Goal: Share content

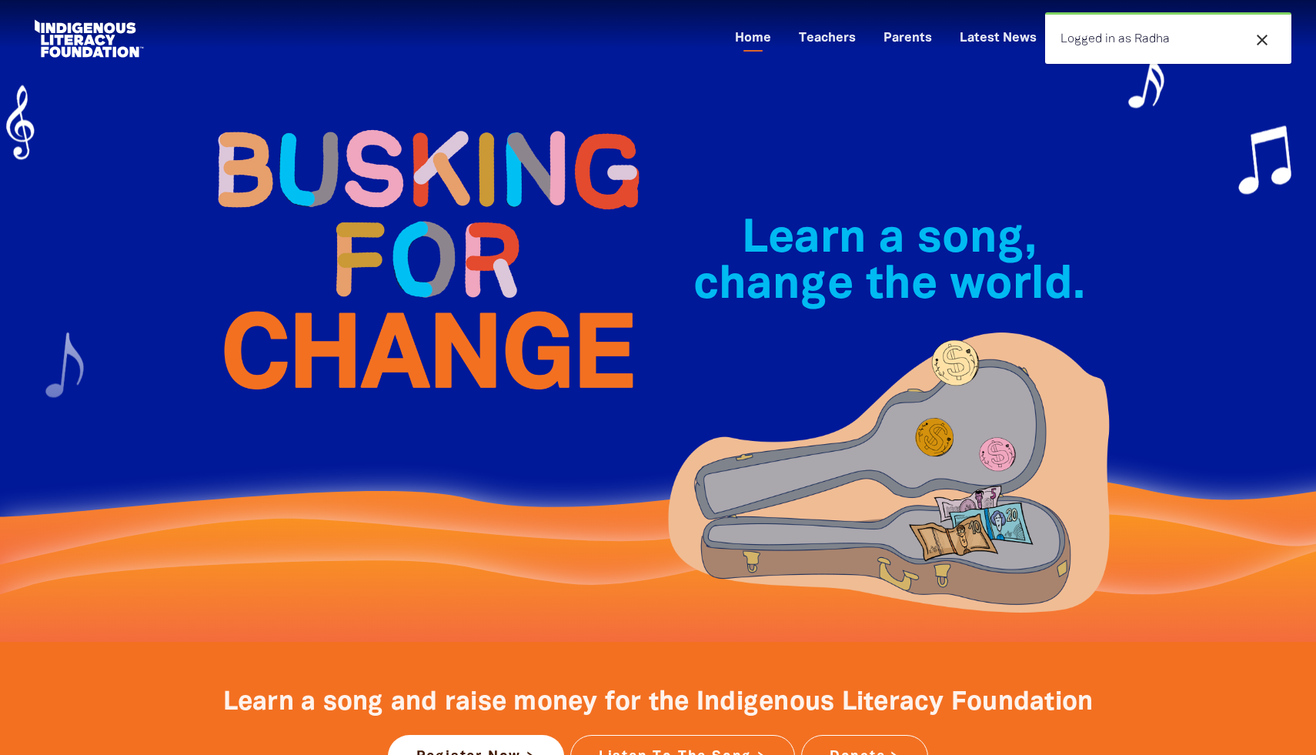
click at [1264, 38] on icon "close" at bounding box center [1262, 40] width 18 height 18
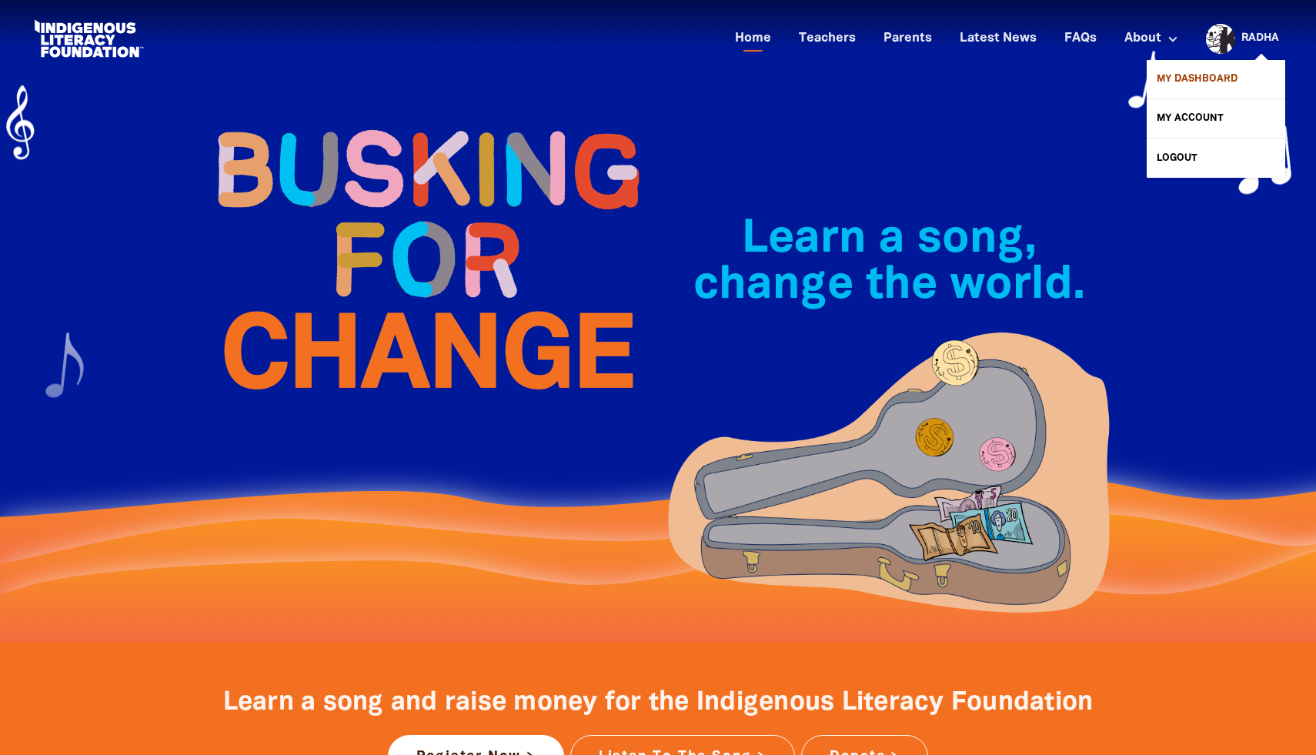
click at [1198, 82] on link "My Dashboard" at bounding box center [1216, 79] width 139 height 38
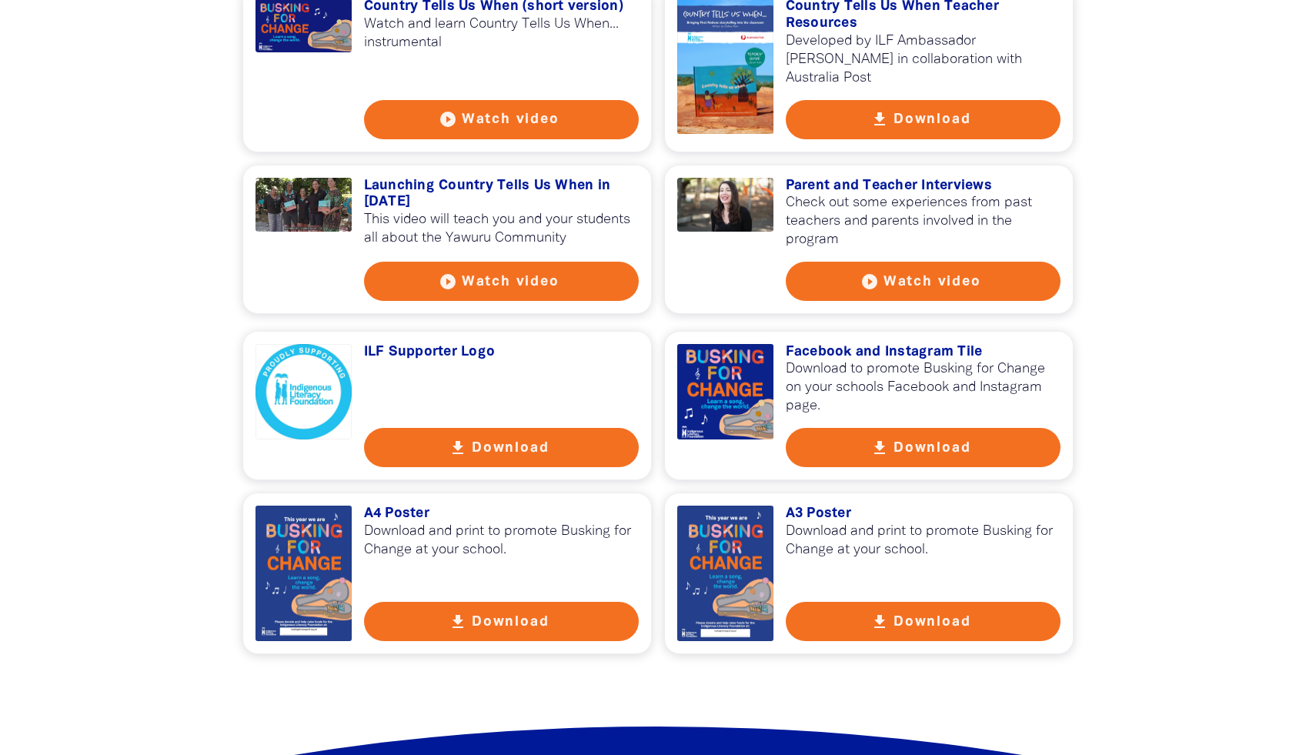
scroll to position [2525, 0]
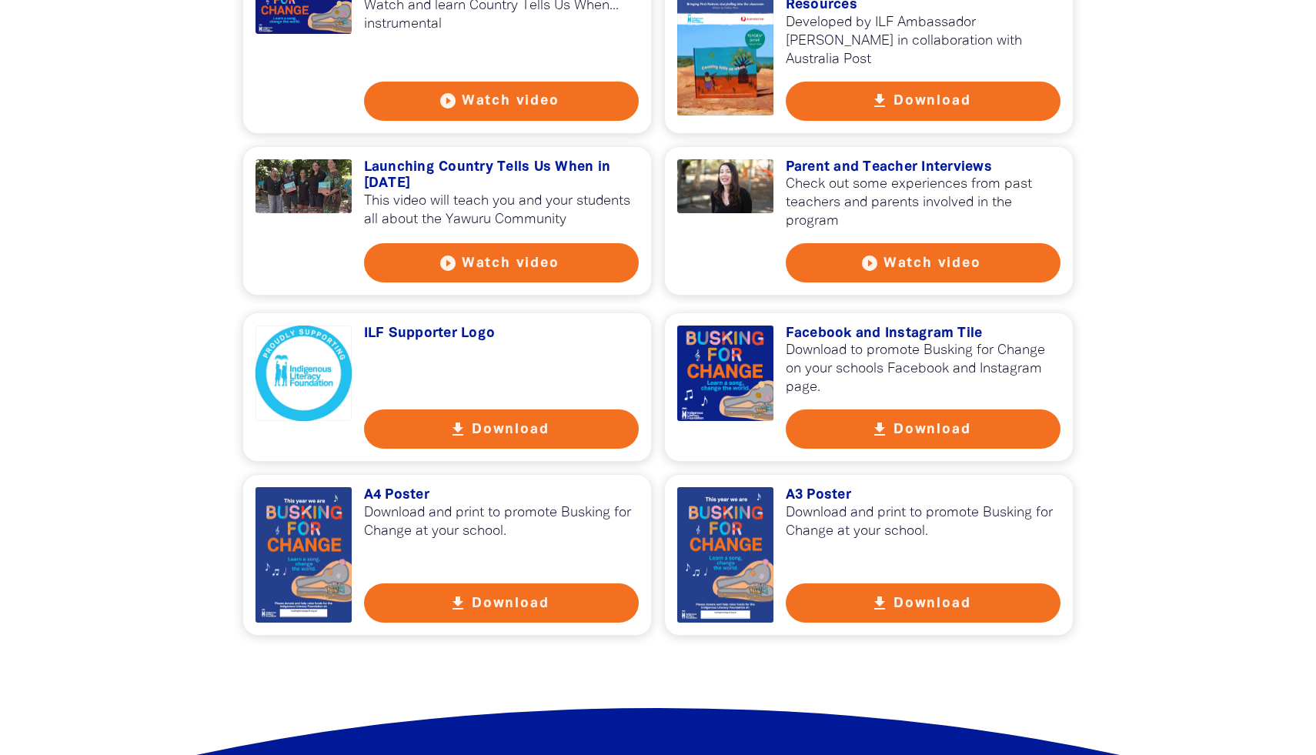
click at [880, 420] on icon "get_app" at bounding box center [879, 429] width 18 height 18
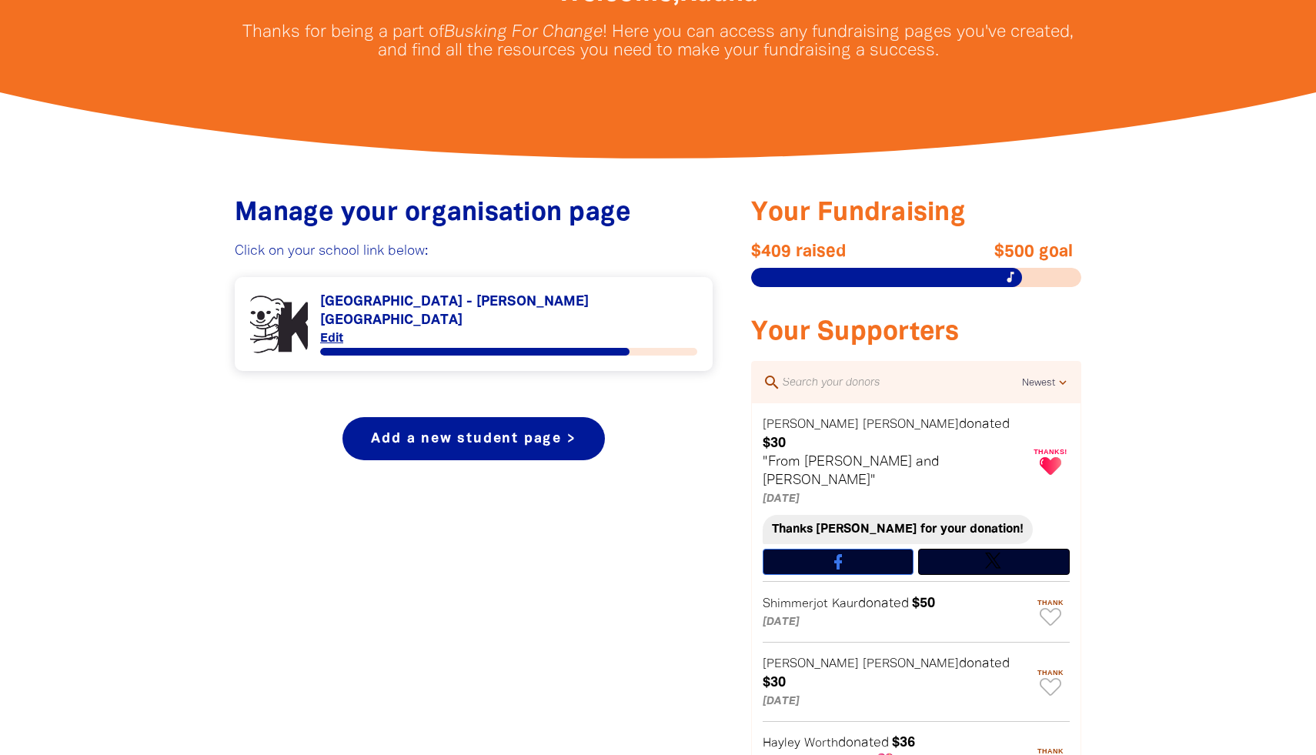
scroll to position [417, 0]
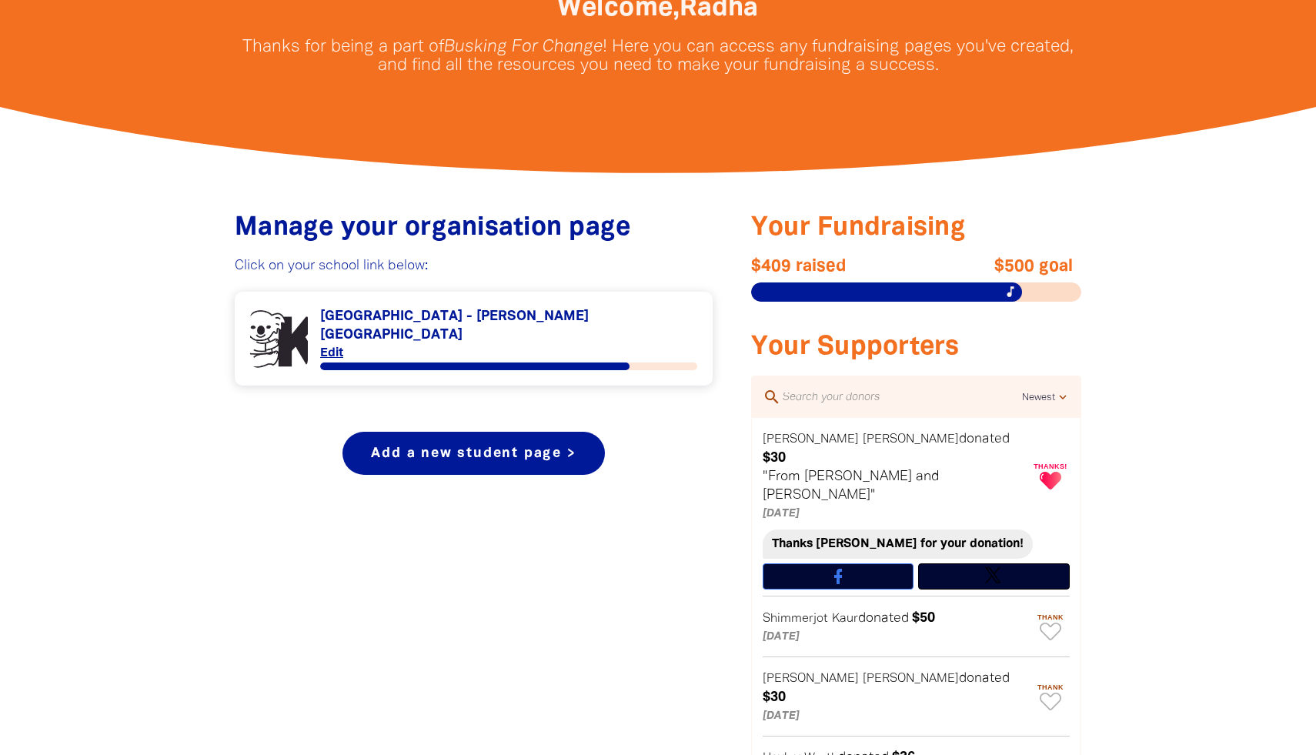
click at [469, 319] on link "Link to [GEOGRAPHIC_DATA] - [PERSON_NAME][GEOGRAPHIC_DATA]" at bounding box center [473, 338] width 447 height 63
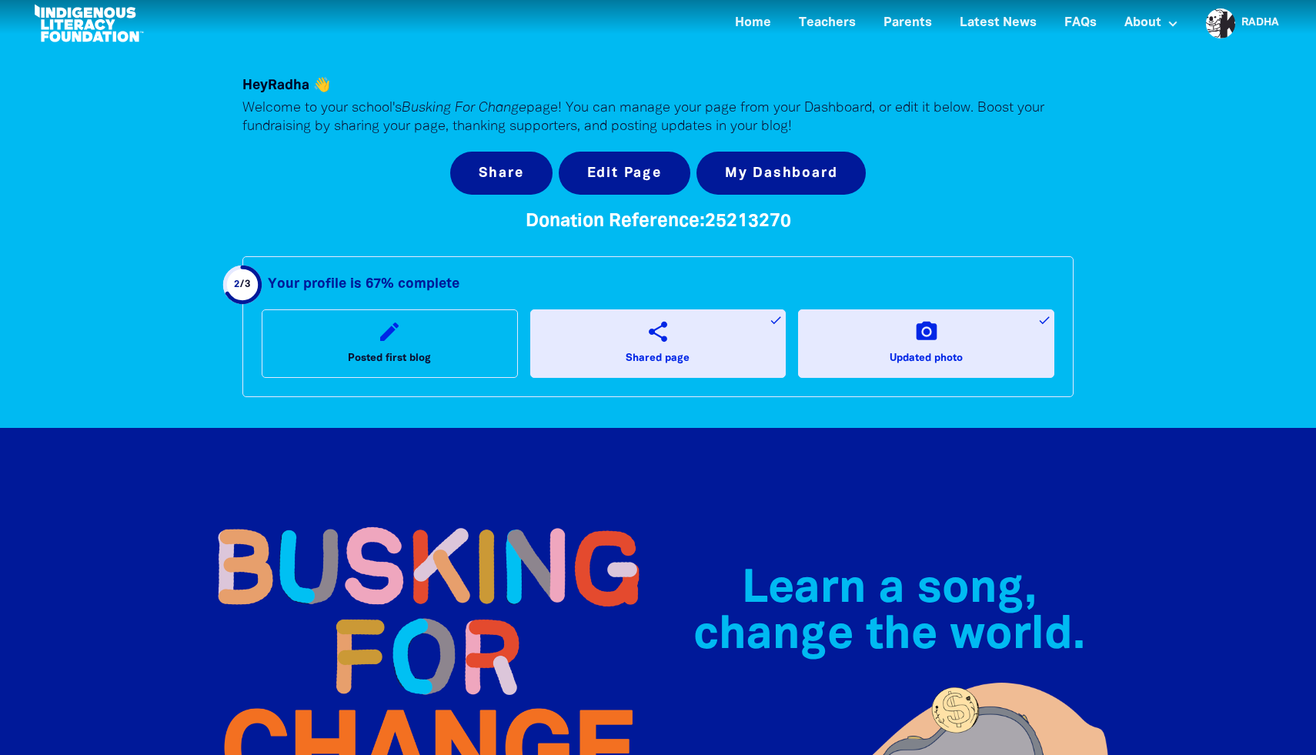
scroll to position [17, 0]
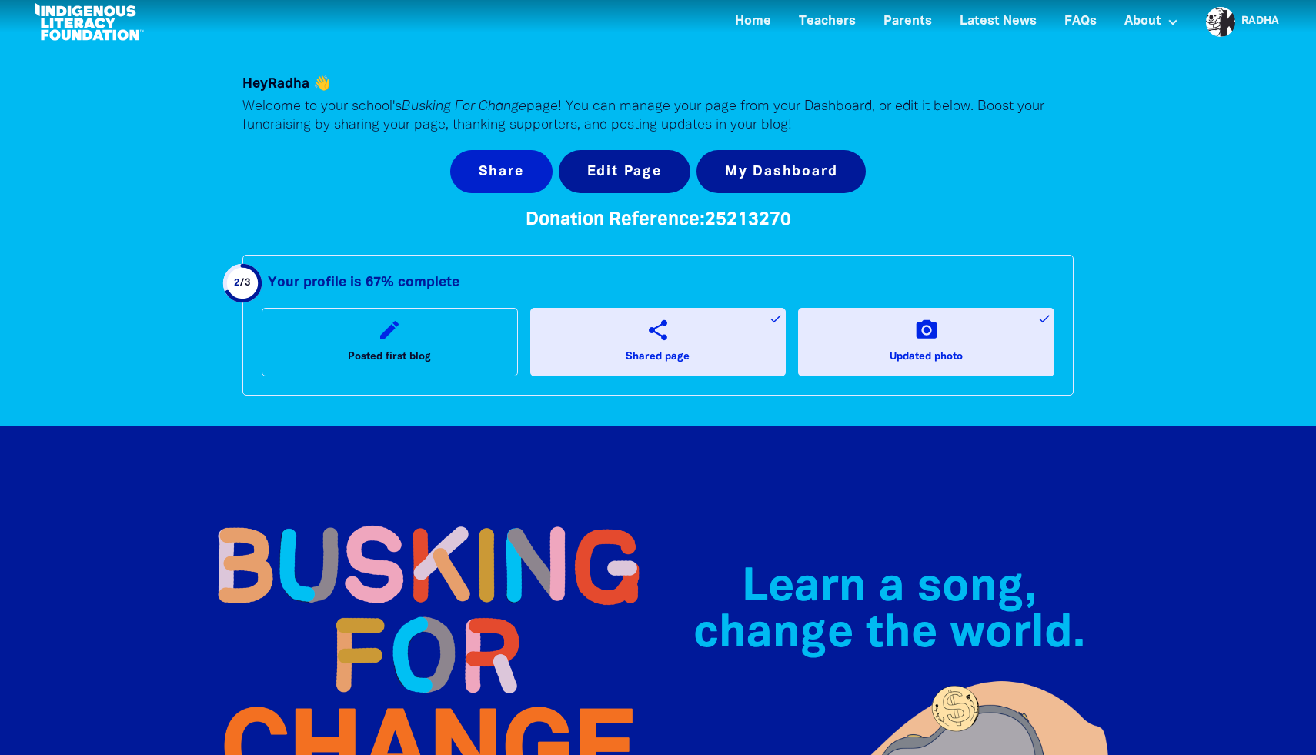
click at [493, 178] on button "Share" at bounding box center [501, 171] width 102 height 43
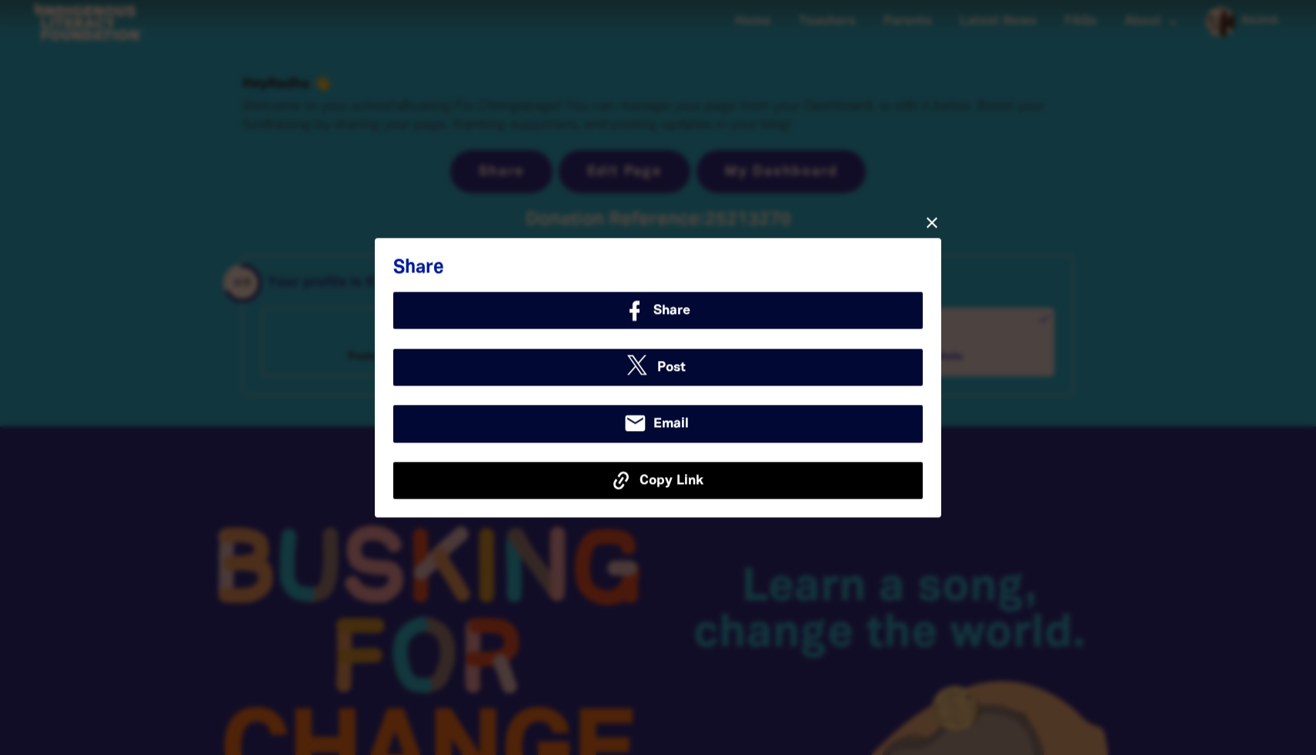
click at [618, 483] on icon at bounding box center [622, 480] width 24 height 24
click at [656, 485] on span "Copy Link" at bounding box center [672, 480] width 64 height 20
